Goal: Task Accomplishment & Management: Complete application form

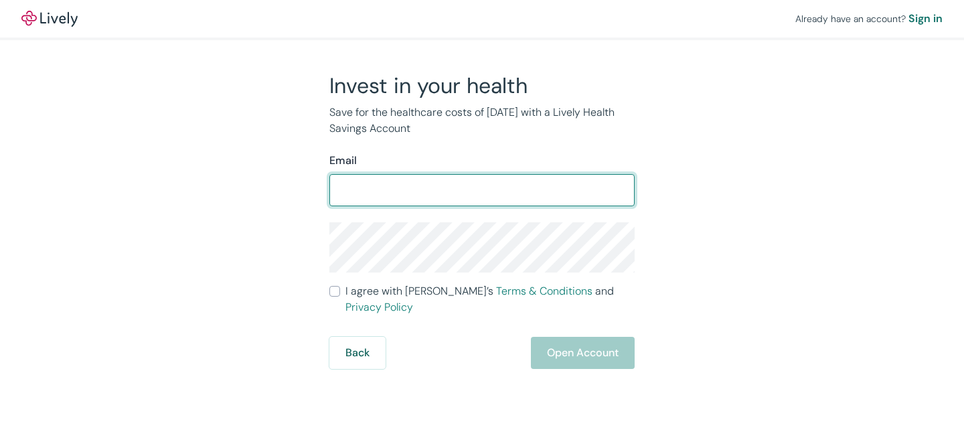
click at [450, 197] on input "Email" at bounding box center [482, 190] width 305 height 27
type input "[EMAIL_ADDRESS][DOMAIN_NAME]"
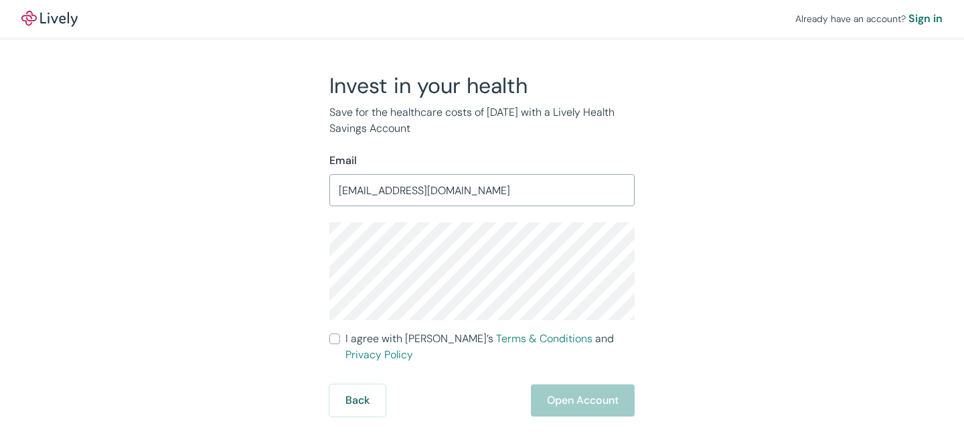
click at [694, 235] on div "Invest in your health Save for the healthcare costs of [DATE] with a Lively Hea…" at bounding box center [474, 244] width 643 height 344
click at [496, 337] on link "Terms & Conditions" at bounding box center [544, 339] width 96 height 14
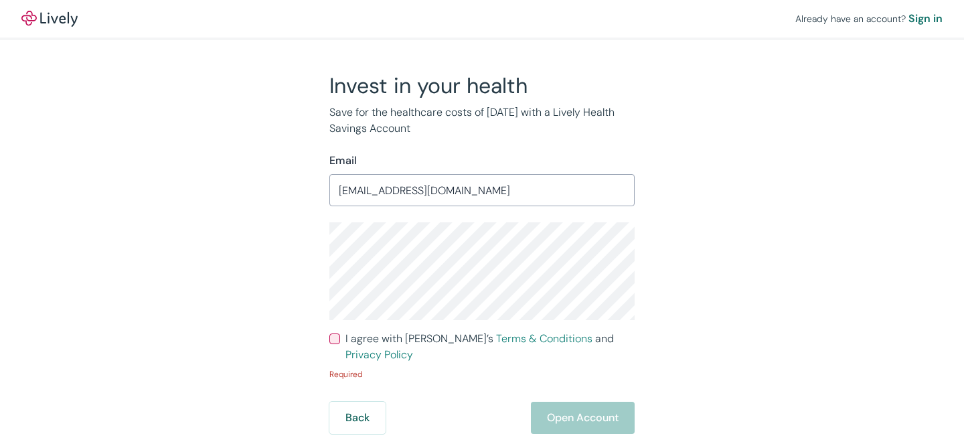
click at [334, 343] on input "I agree with Lively’s Terms & Conditions and Privacy Policy" at bounding box center [335, 339] width 11 height 11
checkbox input "true"
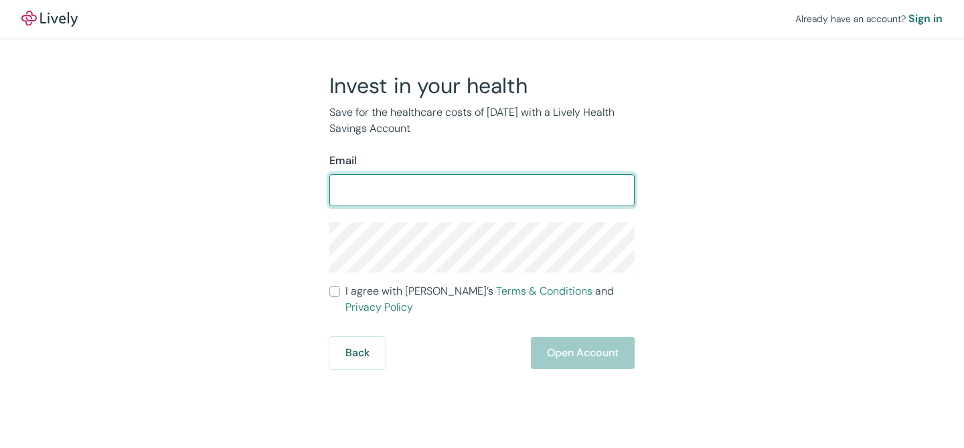
click at [437, 197] on input "Email" at bounding box center [482, 190] width 305 height 27
type input "[EMAIL_ADDRESS][DOMAIN_NAME]"
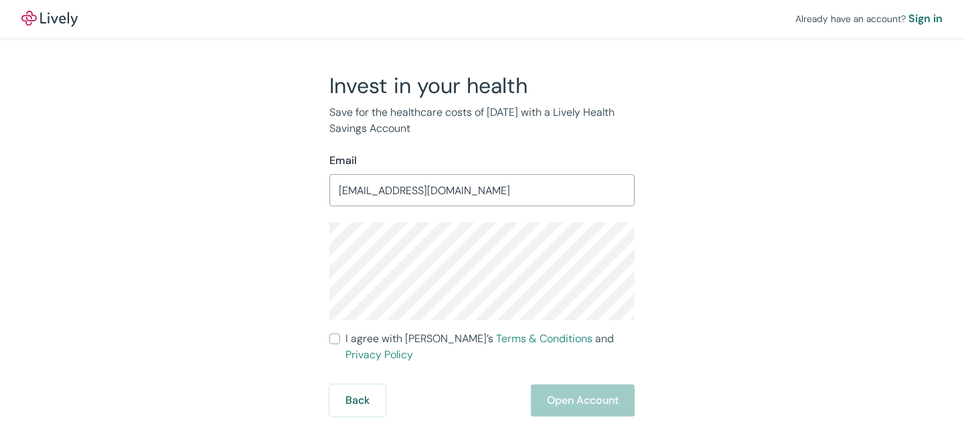
click at [332, 342] on input "I agree with Lively’s Terms & Conditions and Privacy Policy" at bounding box center [335, 339] width 11 height 11
checkbox input "true"
click at [595, 384] on button "Open Account" at bounding box center [583, 400] width 104 height 32
